Goal: Transaction & Acquisition: Obtain resource

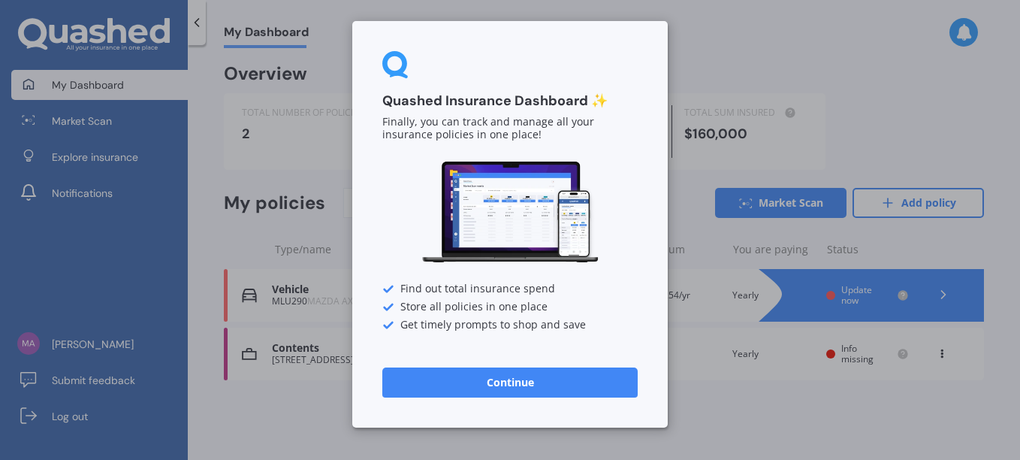
click at [533, 403] on div "Quashed Insurance Dashboard ✨ Finally, you can track and manage all your insura…" at bounding box center [510, 224] width 316 height 406
click at [507, 393] on button "Continue" at bounding box center [509, 382] width 255 height 30
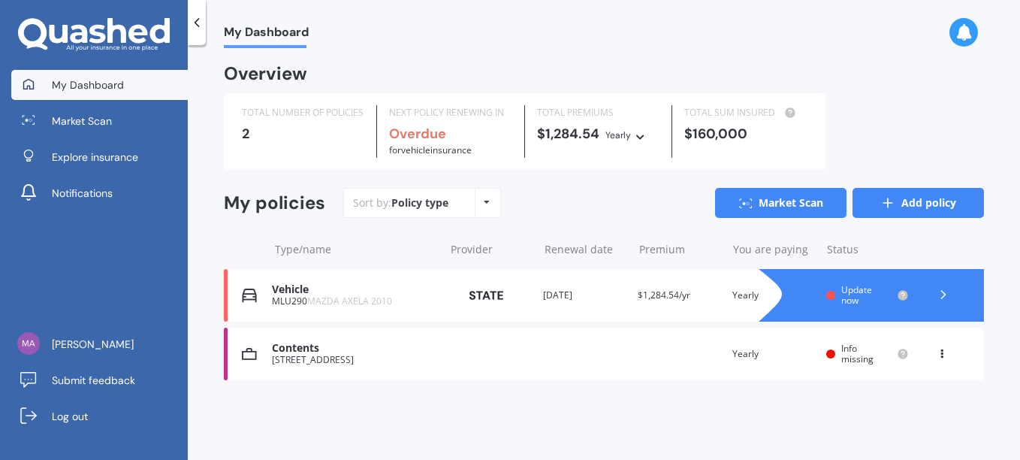
click at [917, 206] on link "Add policy" at bounding box center [918, 203] width 131 height 30
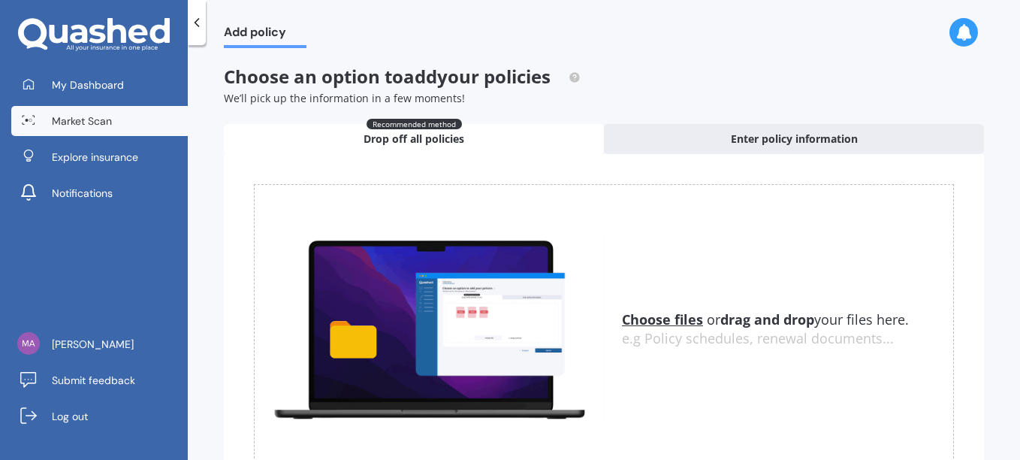
click at [103, 124] on span "Market Scan" at bounding box center [82, 120] width 60 height 15
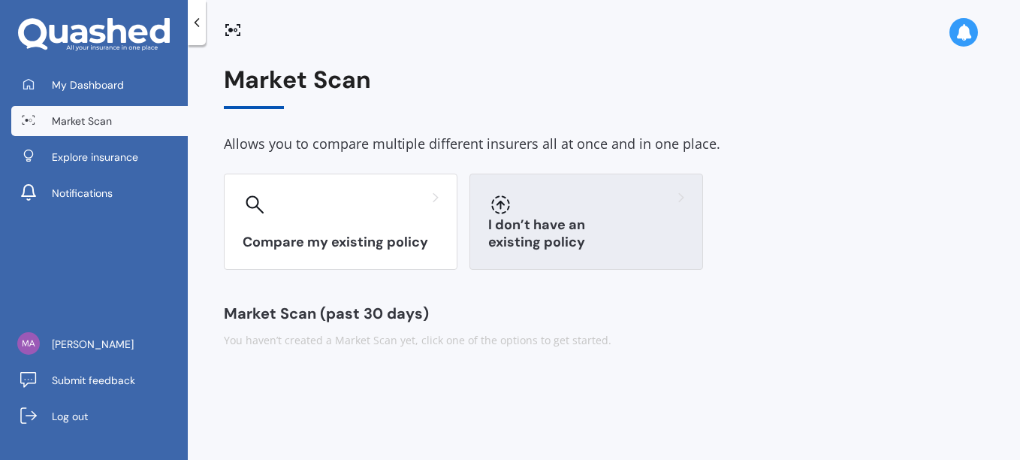
click at [671, 239] on h3 "I don’t have an existing policy" at bounding box center [586, 233] width 196 height 35
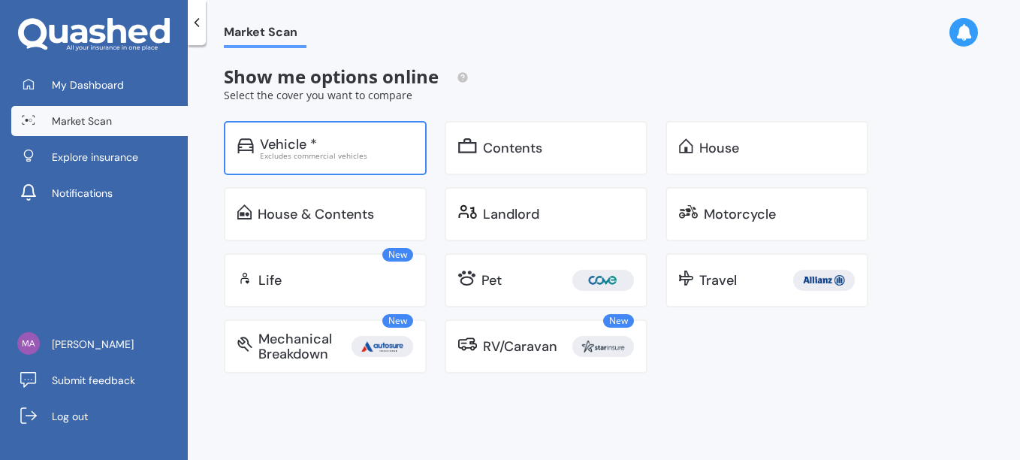
click at [277, 159] on div "Excludes commercial vehicles" at bounding box center [336, 156] width 153 height 8
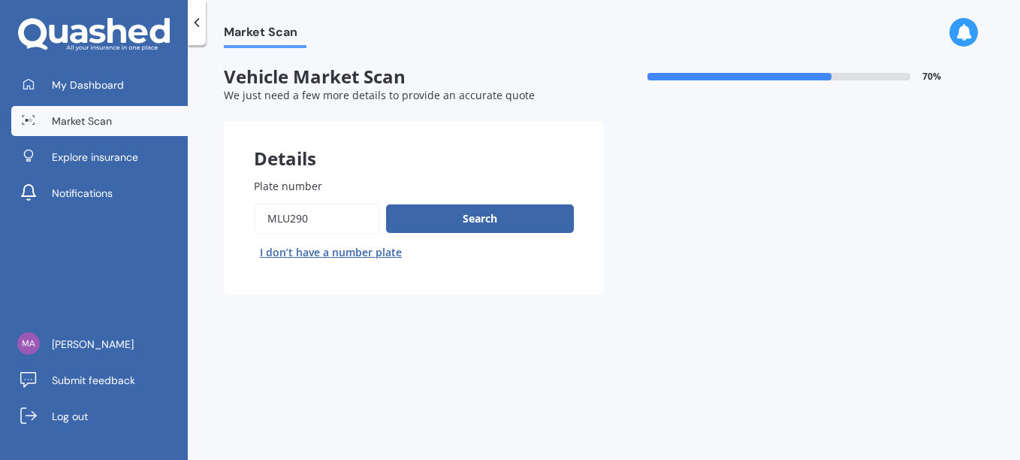
drag, startPoint x: 312, startPoint y: 222, endPoint x: 270, endPoint y: 232, distance: 43.2
click at [270, 232] on input "Plate number" at bounding box center [317, 219] width 126 height 32
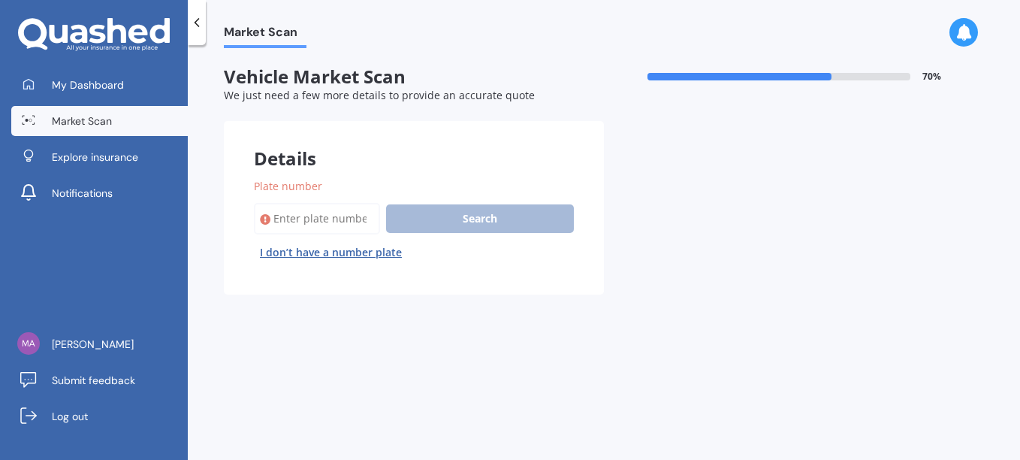
click at [316, 249] on button "I don’t have a number plate" at bounding box center [331, 252] width 154 height 24
select select "20"
select select "04"
select select "1997"
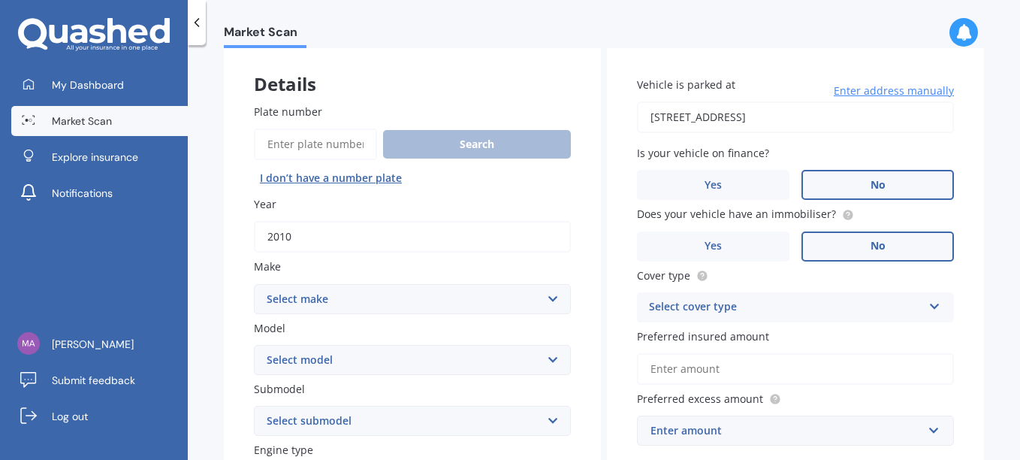
scroll to position [75, 0]
click at [303, 244] on input "2010" at bounding box center [412, 236] width 317 height 32
drag, startPoint x: 265, startPoint y: 237, endPoint x: 234, endPoint y: 235, distance: 30.8
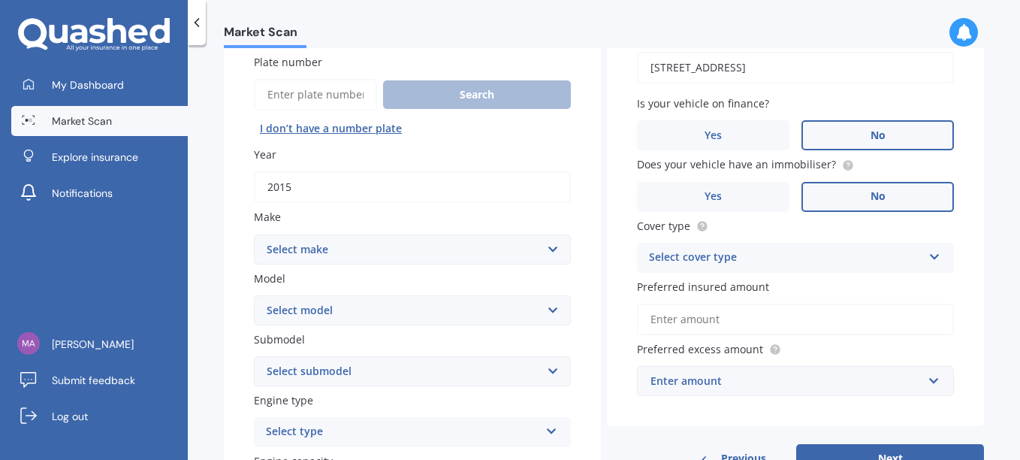
scroll to position [150, 0]
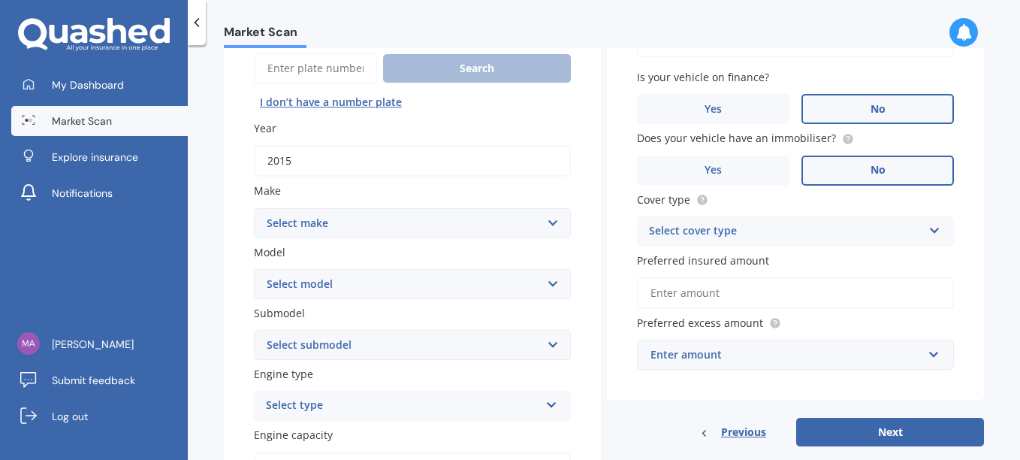
type input "2015"
click at [322, 231] on select "Select make AC ALFA ROMEO ASTON MARTIN AUDI AUSTIN BEDFORD Bentley BMW BYD CADI…" at bounding box center [412, 223] width 317 height 30
click at [324, 222] on select "Select make AC ALFA ROMEO ASTON MARTIN AUDI AUSTIN BEDFORD Bentley BMW BYD CADI…" at bounding box center [412, 223] width 317 height 30
select select "NISSAN"
click at [254, 208] on select "Select make AC ALFA ROMEO ASTON MARTIN AUDI AUSTIN BEDFORD Bentley BMW BYD CADI…" at bounding box center [412, 223] width 317 height 30
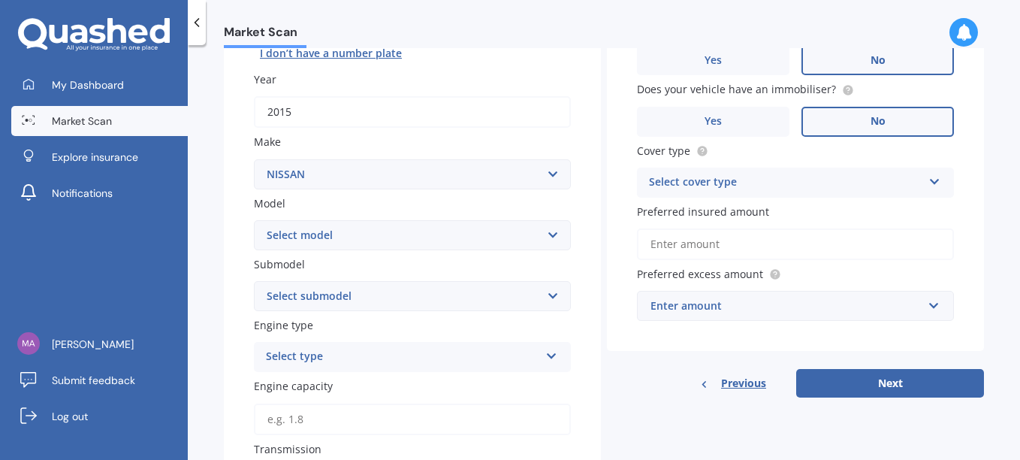
scroll to position [225, 0]
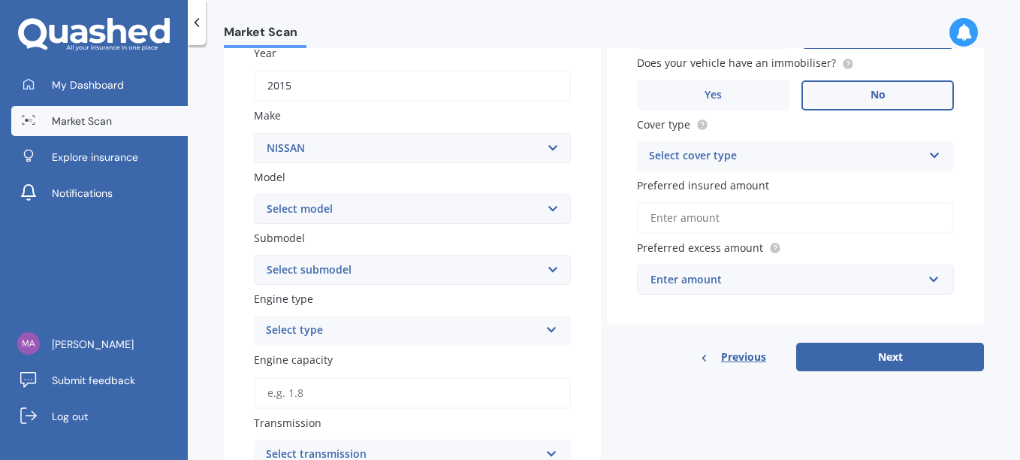
click at [391, 204] on select "Select model 1200 180SX 200SX 300ZX 350Z 370Z Ad Altima ARIYA Atlas Avenir Basa…" at bounding box center [412, 209] width 317 height 30
select select "X-TRAIL"
click at [254, 194] on select "Select model 1200 180SX 200SX 300ZX 350Z 370Z Ad Altima ARIYA Atlas Avenir Basa…" at bounding box center [412, 209] width 317 height 30
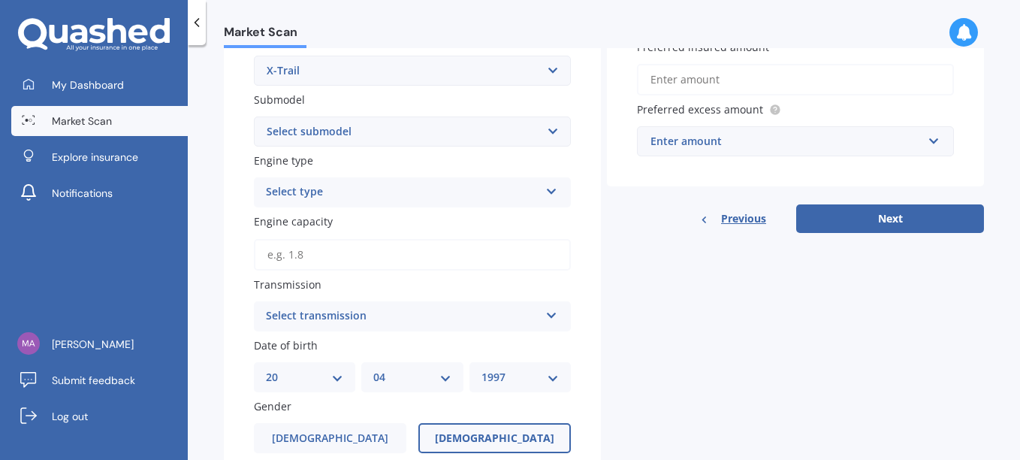
scroll to position [376, 0]
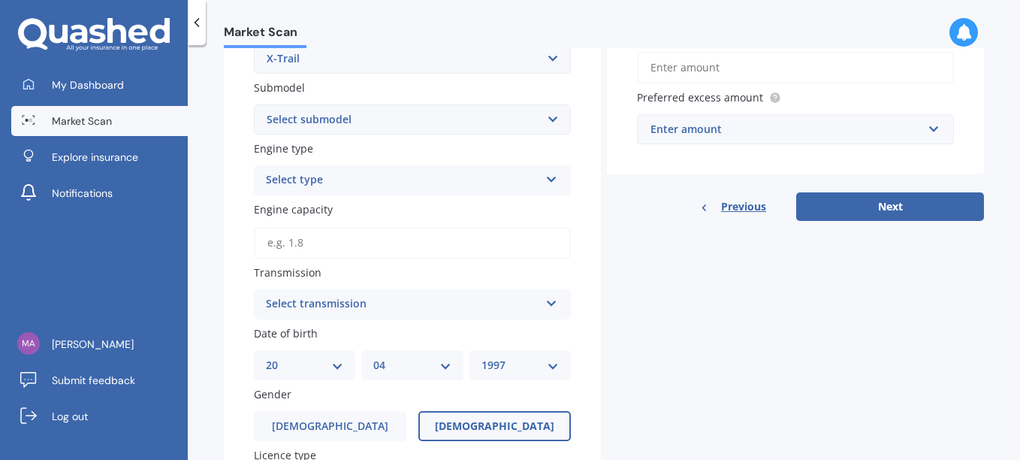
click at [324, 126] on select "Select submodel (All Other) 2000cc Hybrid 2WD non-turbo 4WD 20X Petrol ST ST 4W…" at bounding box center [412, 119] width 317 height 30
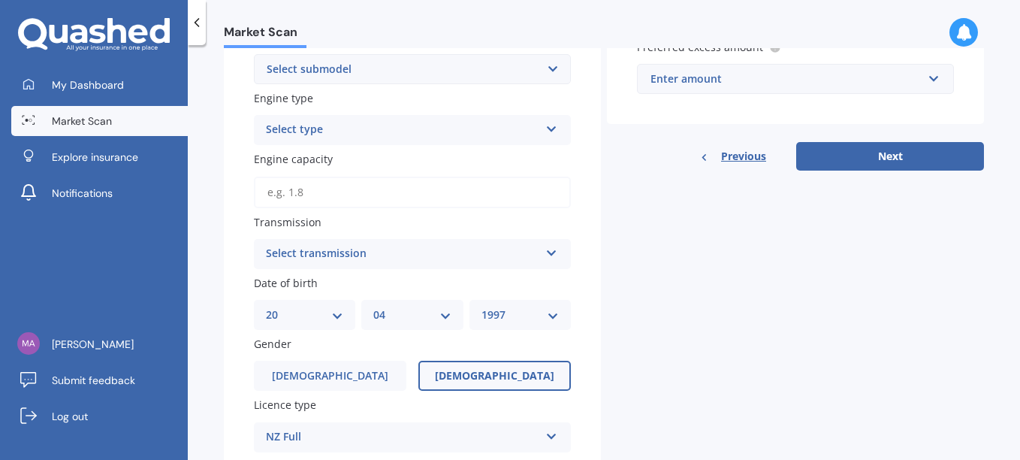
scroll to position [451, 0]
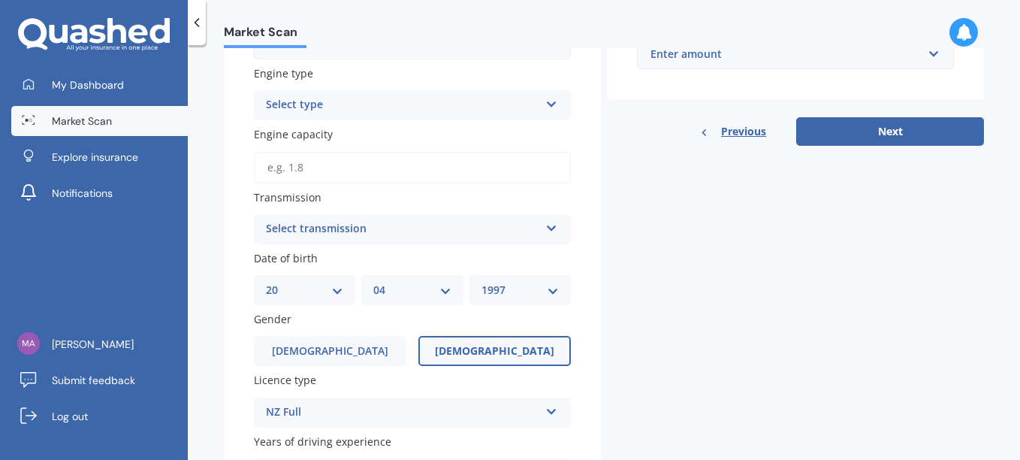
click at [297, 237] on div "Select transmission" at bounding box center [403, 229] width 274 height 18
click at [288, 264] on span "Auto" at bounding box center [279, 258] width 25 height 14
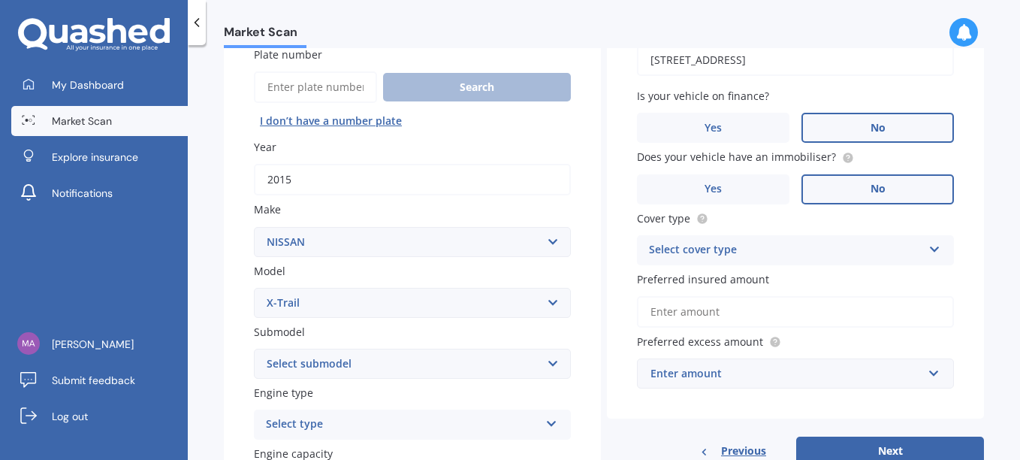
scroll to position [159, 0]
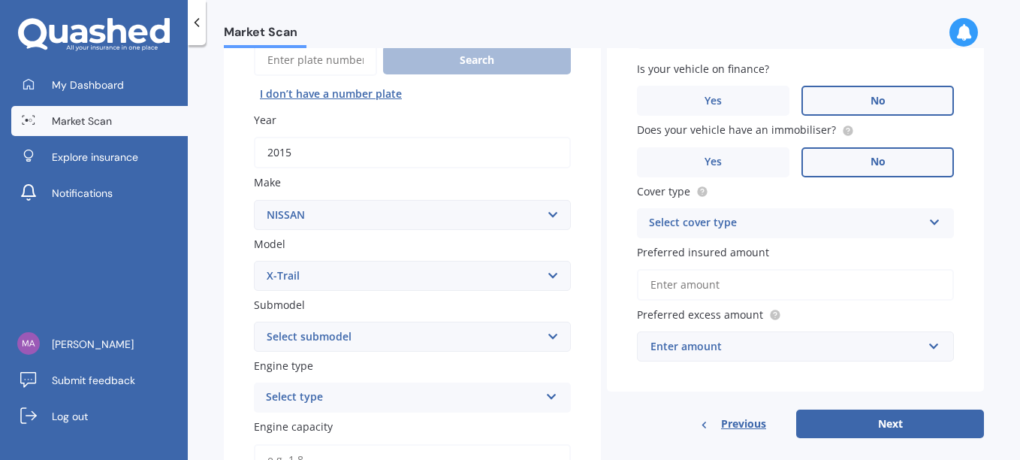
click at [772, 227] on div "Select cover type" at bounding box center [786, 223] width 274 height 18
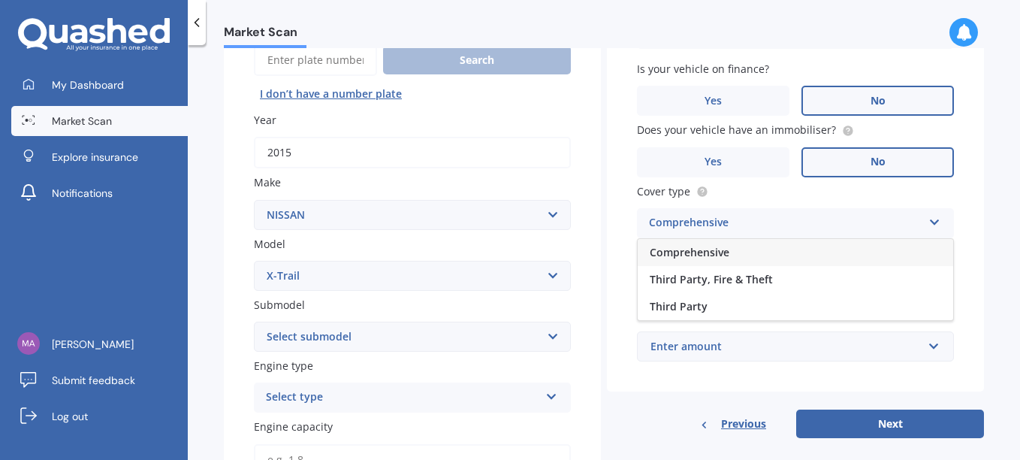
click at [702, 258] on span "Comprehensive" at bounding box center [690, 252] width 80 height 14
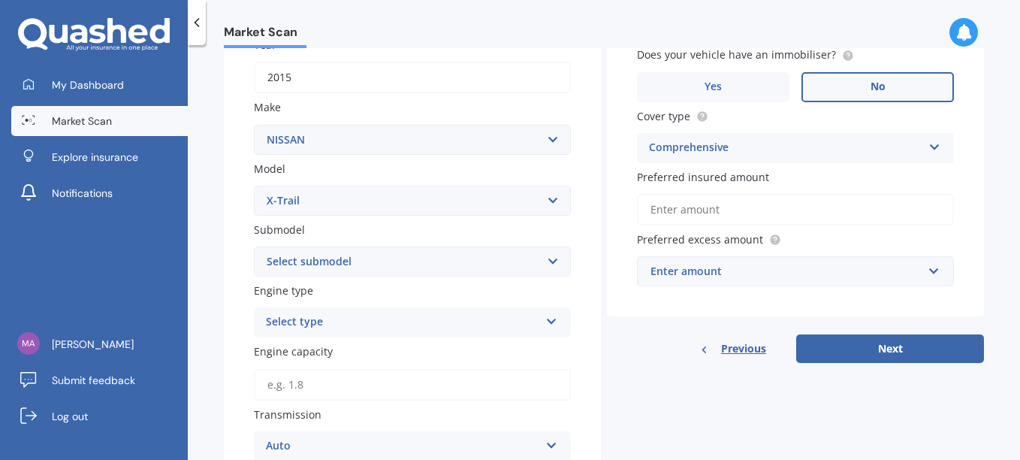
click at [705, 274] on div "Enter amount" at bounding box center [787, 271] width 272 height 17
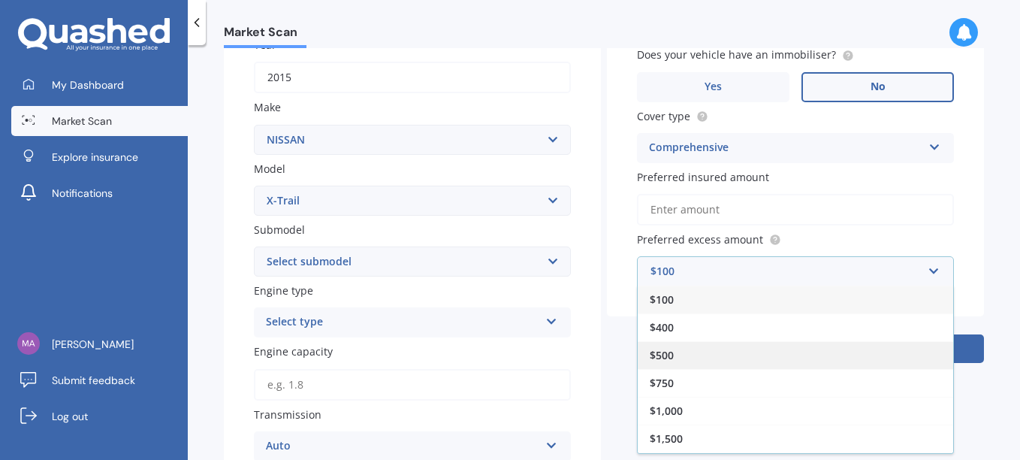
click at [687, 355] on div "$500" at bounding box center [796, 355] width 316 height 28
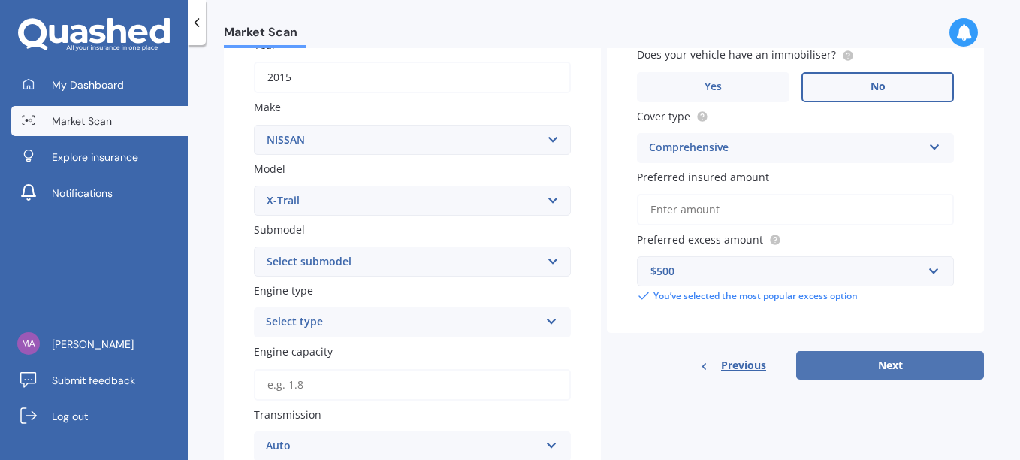
click at [803, 358] on button "Next" at bounding box center [890, 365] width 188 height 29
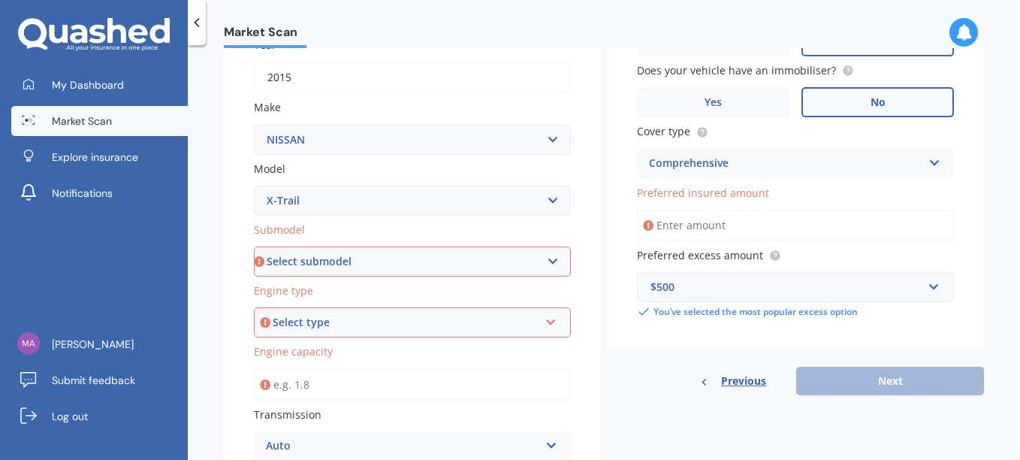
click at [511, 261] on select "Select submodel (All Other) 2000cc Hybrid 2WD non-turbo 4WD 20X Petrol ST ST 4W…" at bounding box center [412, 261] width 317 height 30
click at [371, 328] on div "Select type" at bounding box center [406, 322] width 266 height 17
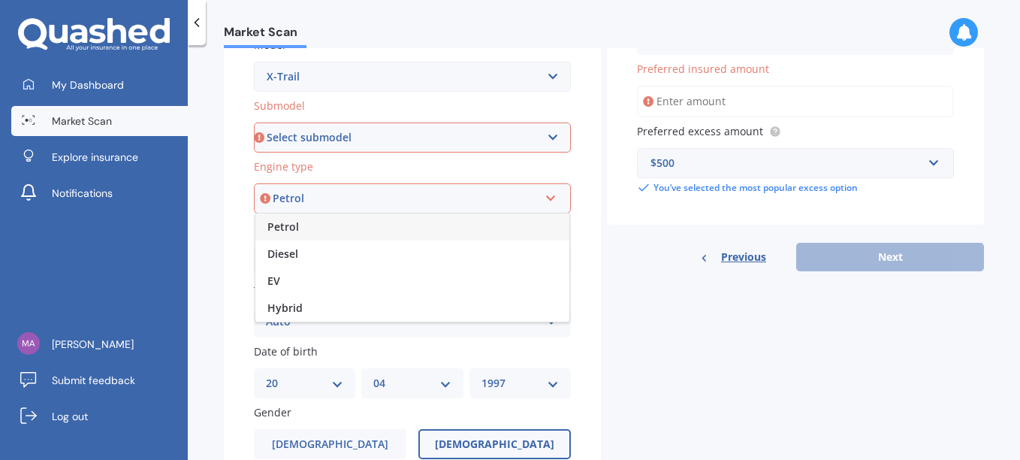
scroll to position [384, 0]
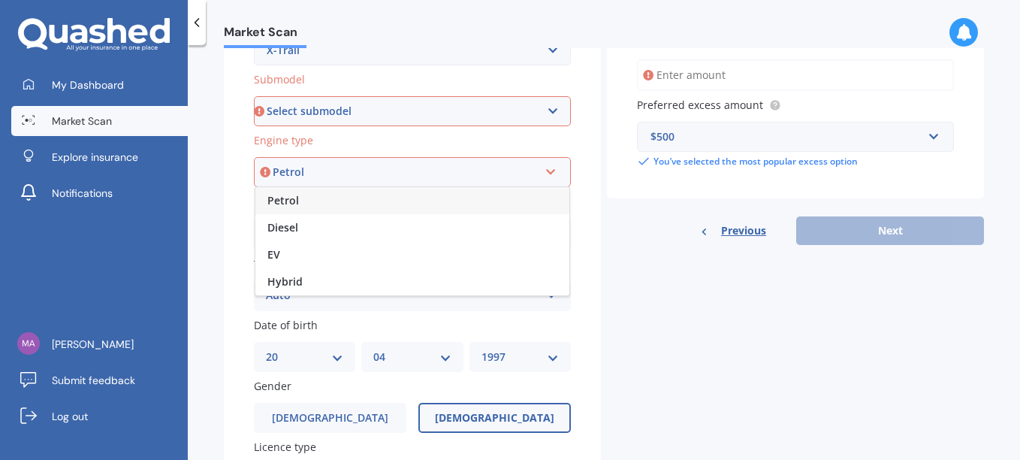
click at [289, 195] on span "Petrol" at bounding box center [283, 200] width 32 height 14
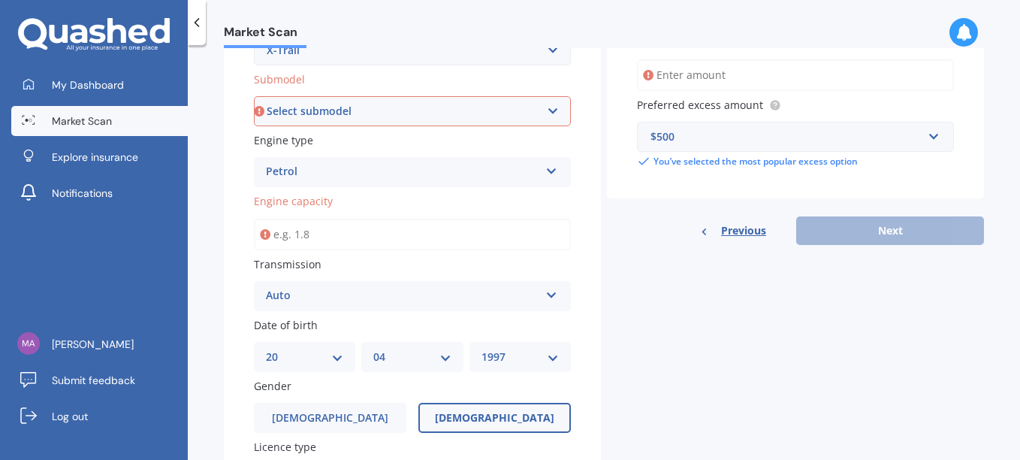
click at [309, 243] on input "Engine capacity" at bounding box center [412, 235] width 317 height 32
click at [352, 102] on select "Select submodel (All Other) 2000cc Hybrid 2WD non-turbo 4WD 20X Petrol ST ST 4W…" at bounding box center [412, 111] width 317 height 30
select select "4WD 20X PETROL"
click at [254, 96] on select "Select submodel (All Other) 2000cc Hybrid 2WD non-turbo 4WD 20X Petrol ST ST 4W…" at bounding box center [412, 111] width 317 height 30
click at [299, 235] on input "Engine capacity" at bounding box center [412, 235] width 317 height 32
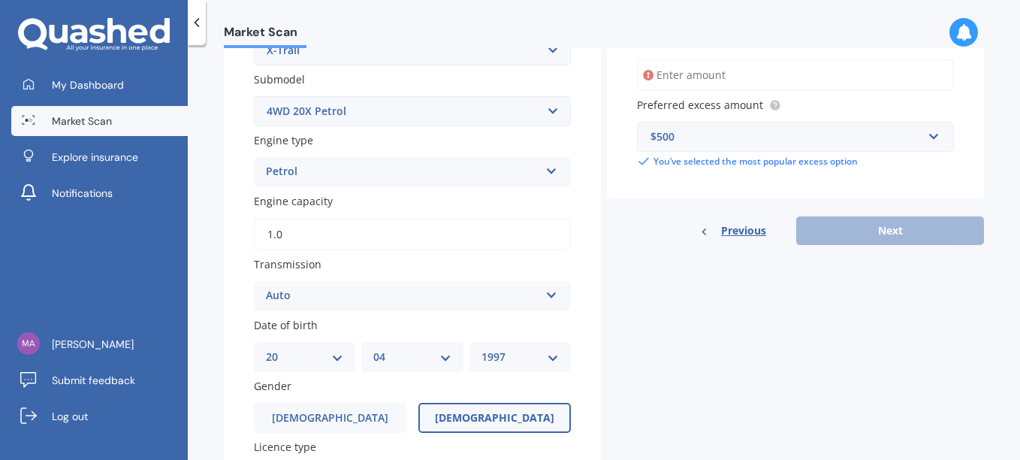
type input "1.0"
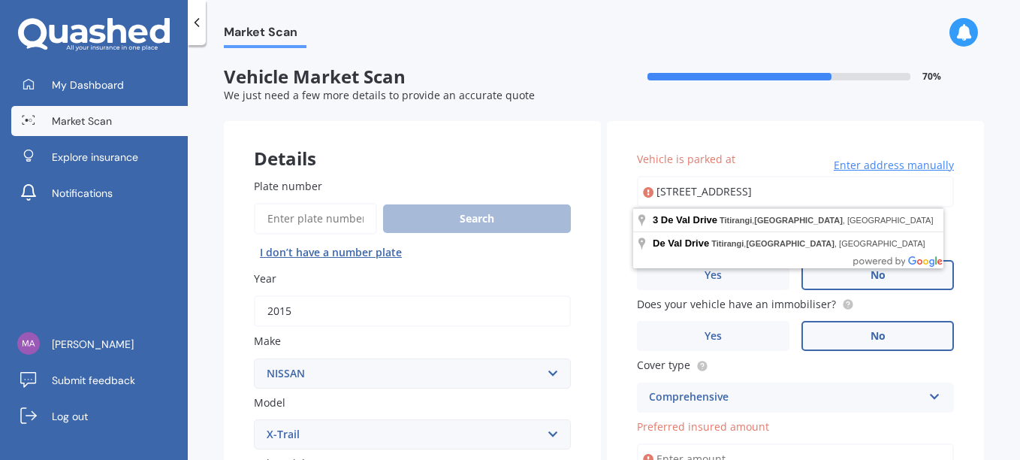
type input "[STREET_ADDRESS]"
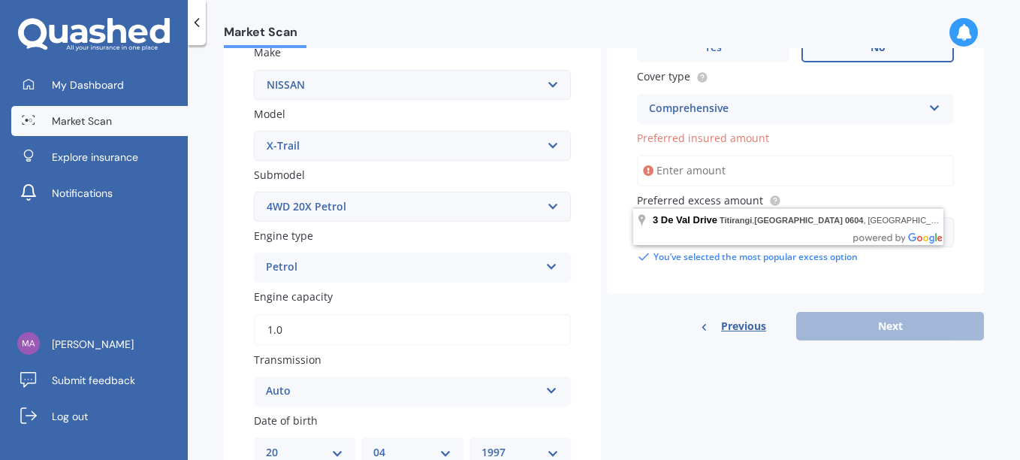
scroll to position [301, 0]
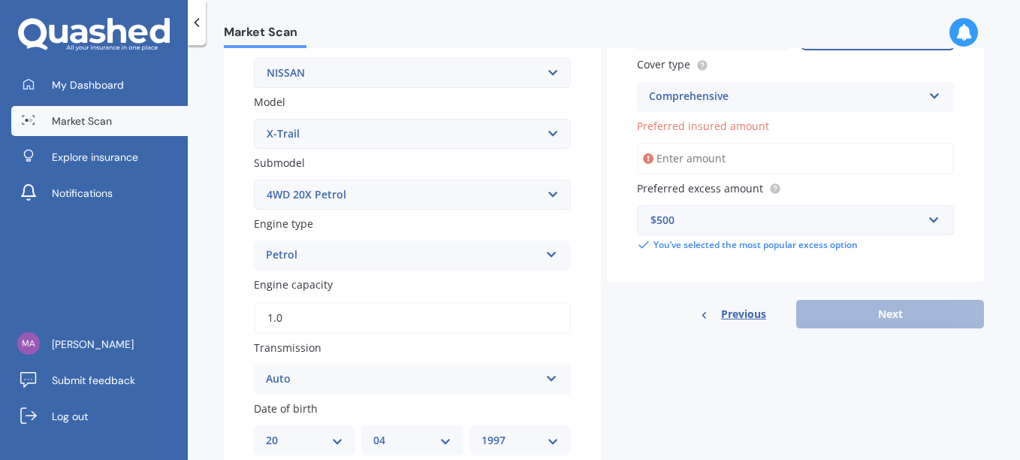
click at [394, 317] on input "1.0" at bounding box center [412, 318] width 317 height 32
drag, startPoint x: 298, startPoint y: 320, endPoint x: 277, endPoint y: 322, distance: 21.1
click at [277, 322] on input "1.0" at bounding box center [412, 318] width 317 height 32
type input "1.0"
type input "2.0"
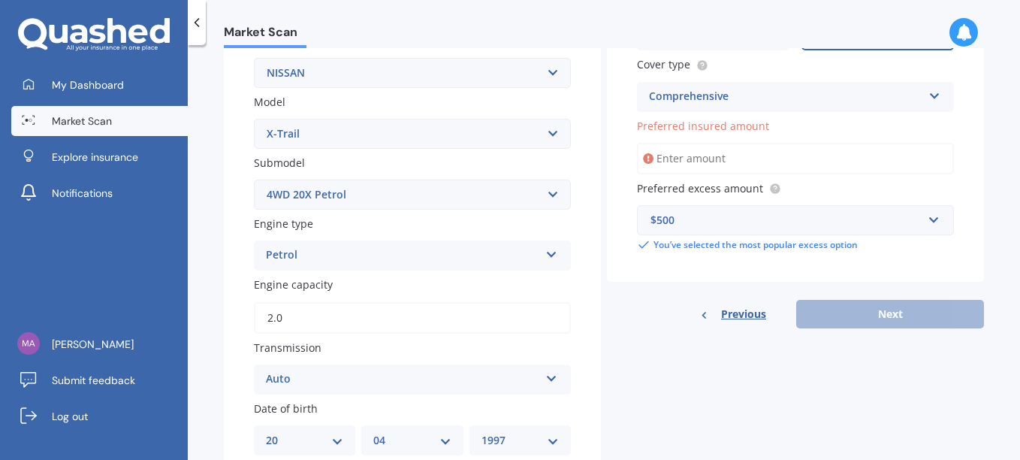
click at [323, 360] on div "Transmission Auto Auto Manual Other" at bounding box center [412, 367] width 317 height 55
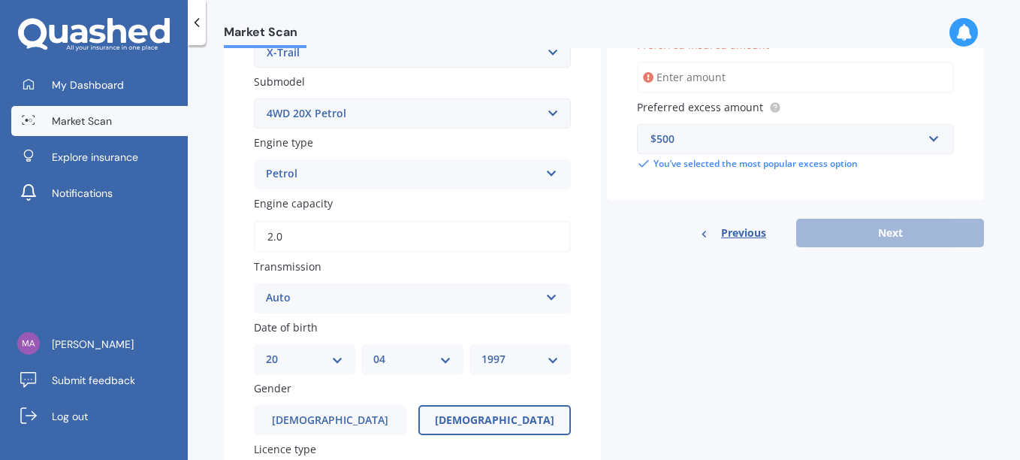
scroll to position [225, 0]
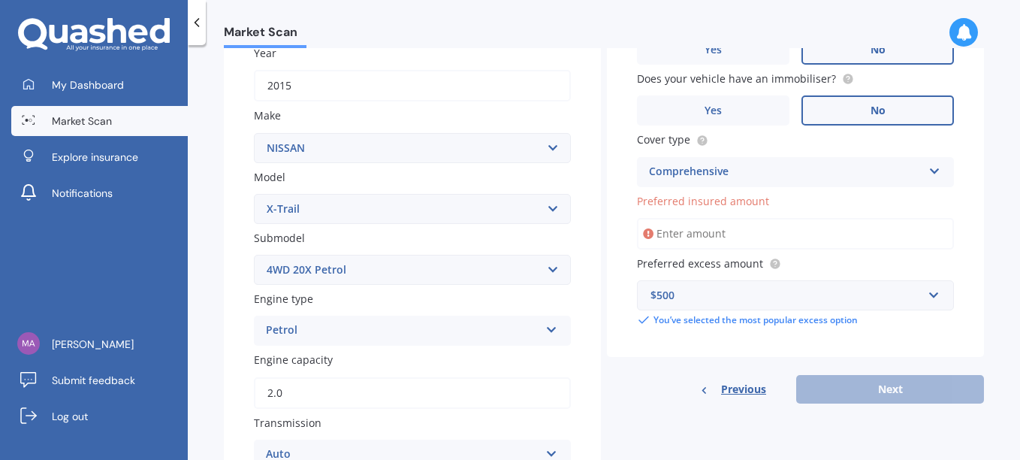
drag, startPoint x: 730, startPoint y: 197, endPoint x: 715, endPoint y: 209, distance: 18.7
click at [727, 201] on span "Preferred insured amount" at bounding box center [703, 201] width 132 height 14
click at [727, 218] on input "Preferred insured amount" at bounding box center [795, 234] width 317 height 32
click at [691, 228] on input "Preferred insured amount" at bounding box center [795, 234] width 317 height 32
click at [623, 253] on div "Vehicle is parked at [STREET_ADDRESS] Enter address manually Select a match fro…" at bounding box center [795, 126] width 377 height 461
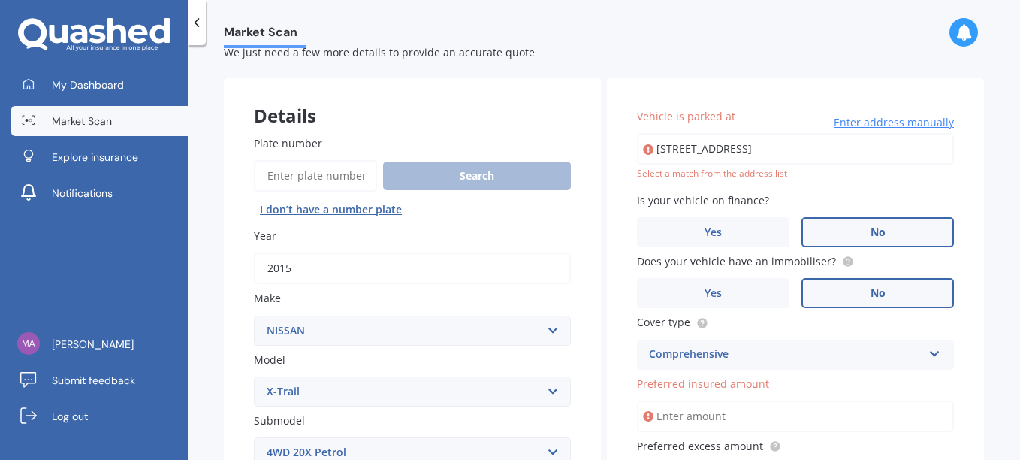
scroll to position [0, 0]
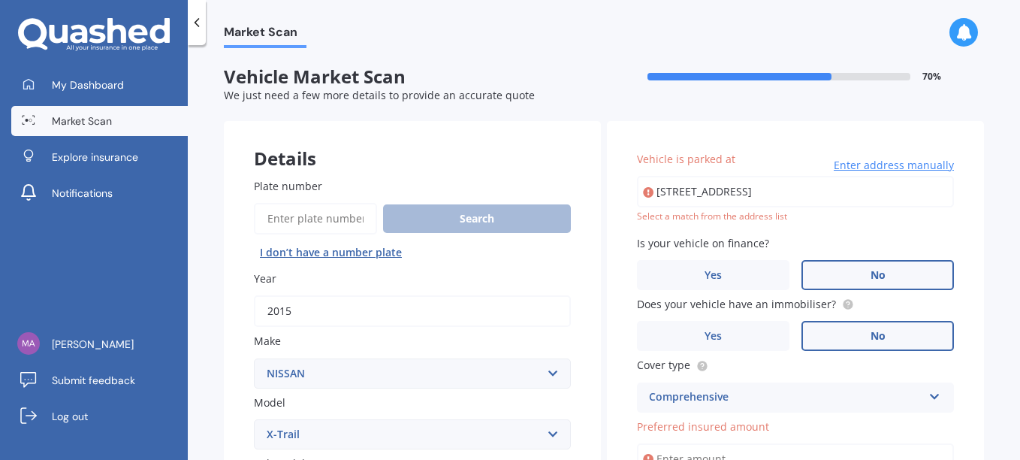
click at [808, 193] on input "[STREET_ADDRESS]" at bounding box center [795, 192] width 317 height 32
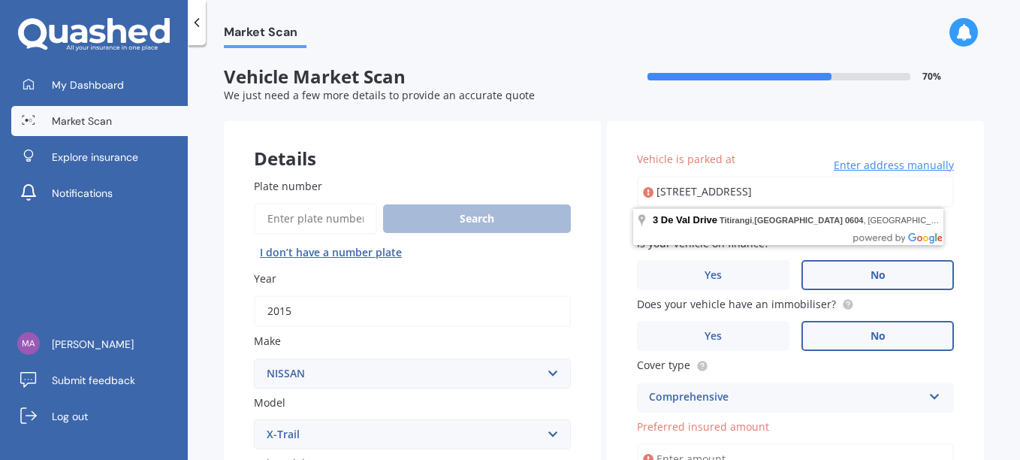
click at [627, 127] on div "Vehicle is parked at [STREET_ADDRESS] Enter address manually Select a match fro…" at bounding box center [795, 351] width 377 height 461
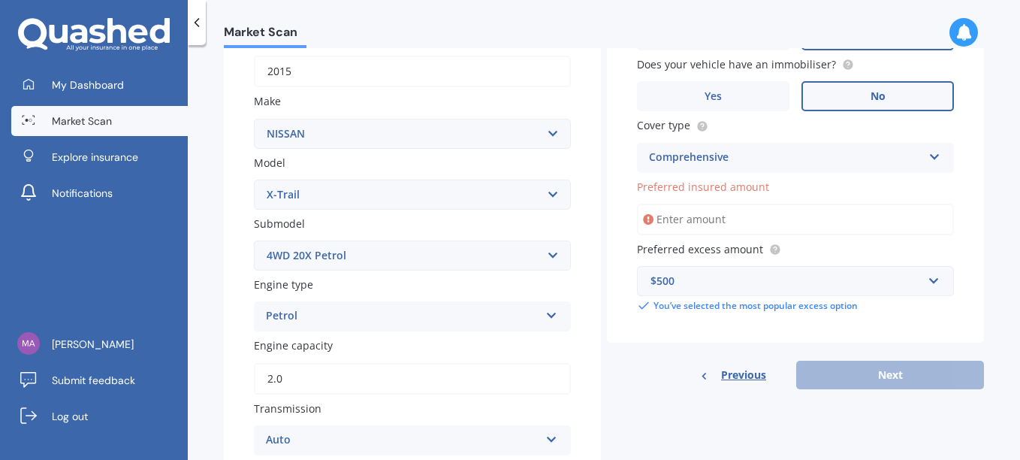
scroll to position [376, 0]
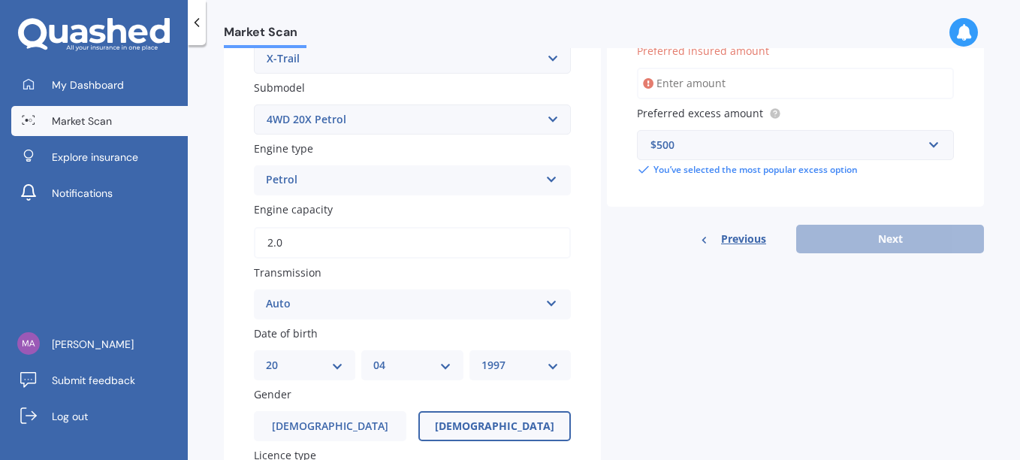
click at [645, 83] on icon at bounding box center [648, 83] width 11 height 15
click at [678, 76] on input "Preferred insured amount" at bounding box center [795, 84] width 317 height 32
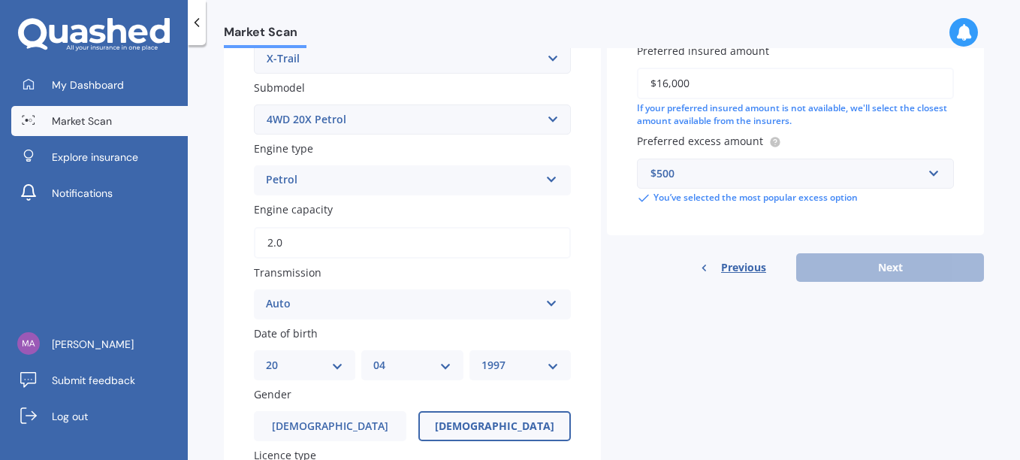
type input "$16,000"
click at [837, 115] on div "If your preferred insured amount is not available, we'll select the closest amo…" at bounding box center [795, 115] width 317 height 26
click at [824, 271] on div "Previous Next" at bounding box center [795, 267] width 377 height 29
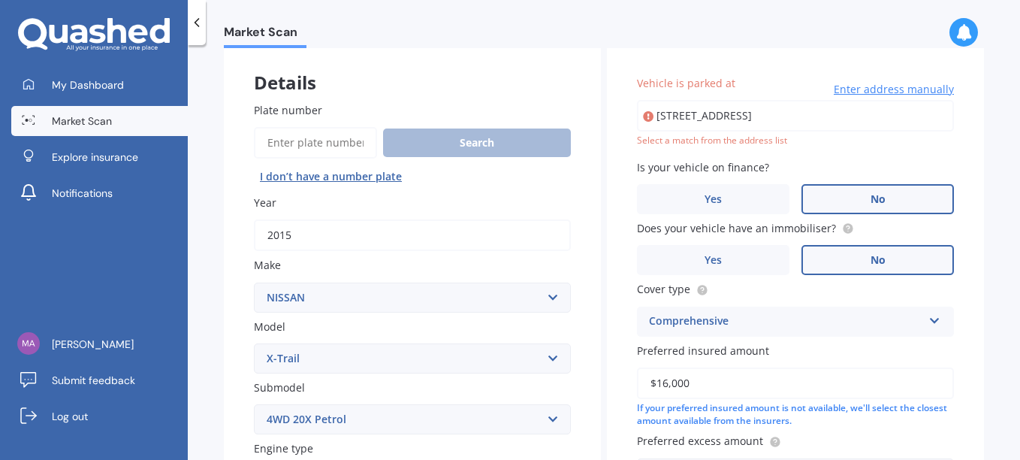
scroll to position [75, 0]
click at [857, 122] on input "[STREET_ADDRESS]" at bounding box center [795, 117] width 317 height 32
type input "[STREET_ADDRESS]"
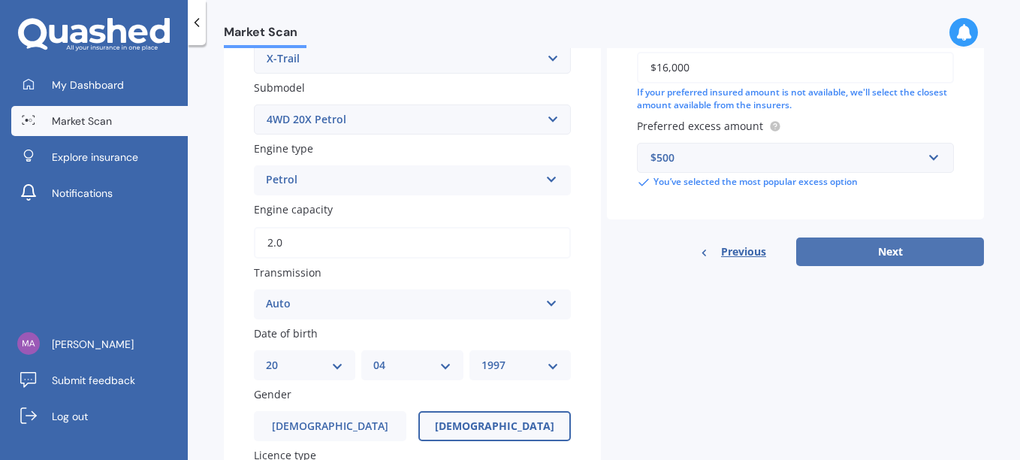
click at [839, 256] on button "Next" at bounding box center [890, 251] width 188 height 29
select select "20"
select select "04"
select select "1997"
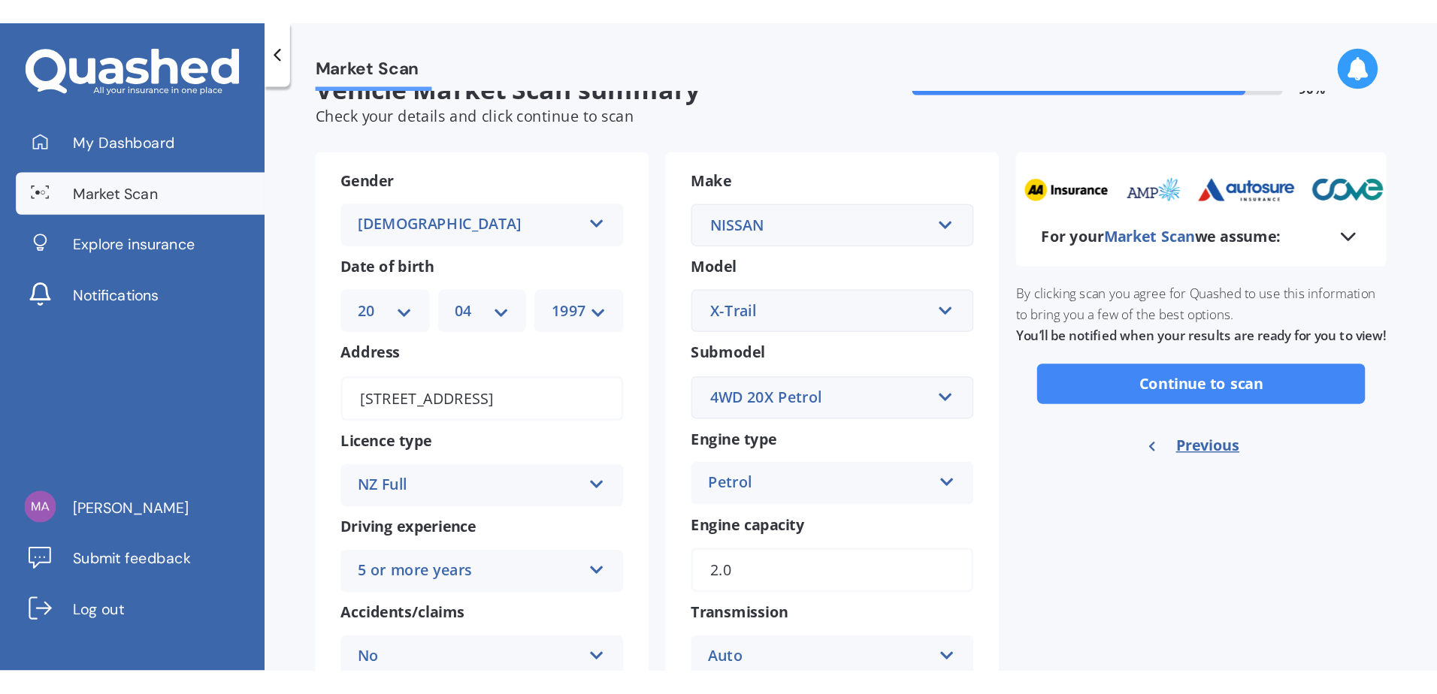
scroll to position [0, 0]
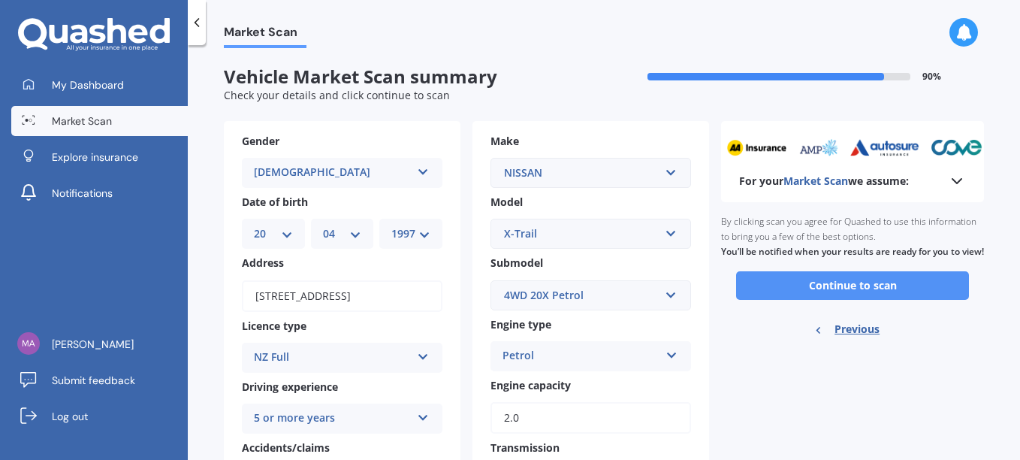
click at [799, 295] on button "Continue to scan" at bounding box center [852, 285] width 233 height 29
